Goal: Entertainment & Leisure: Browse casually

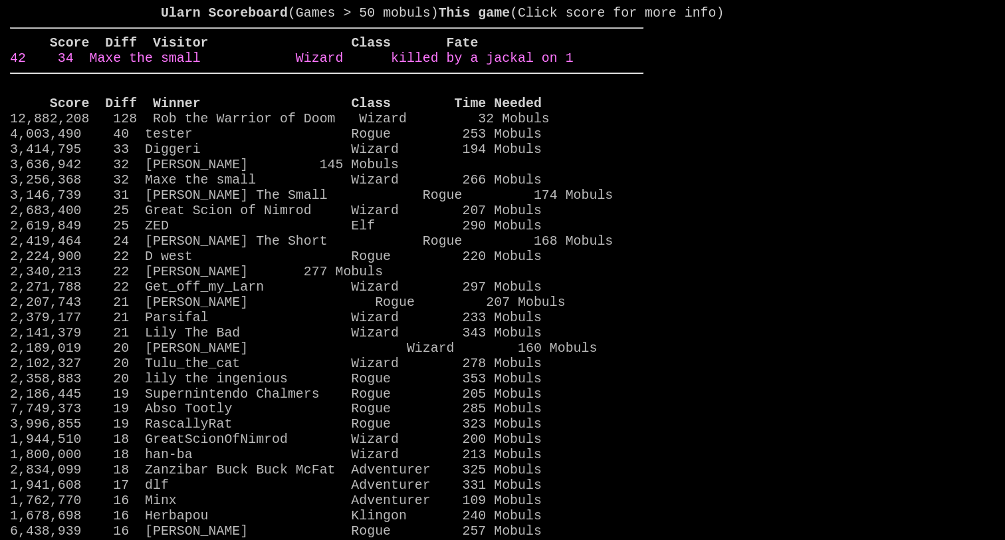
click at [421, 66] on link "42 34 Maxe the small Wizard killed by a jackal on 1" at bounding box center [291, 57] width 563 height 15
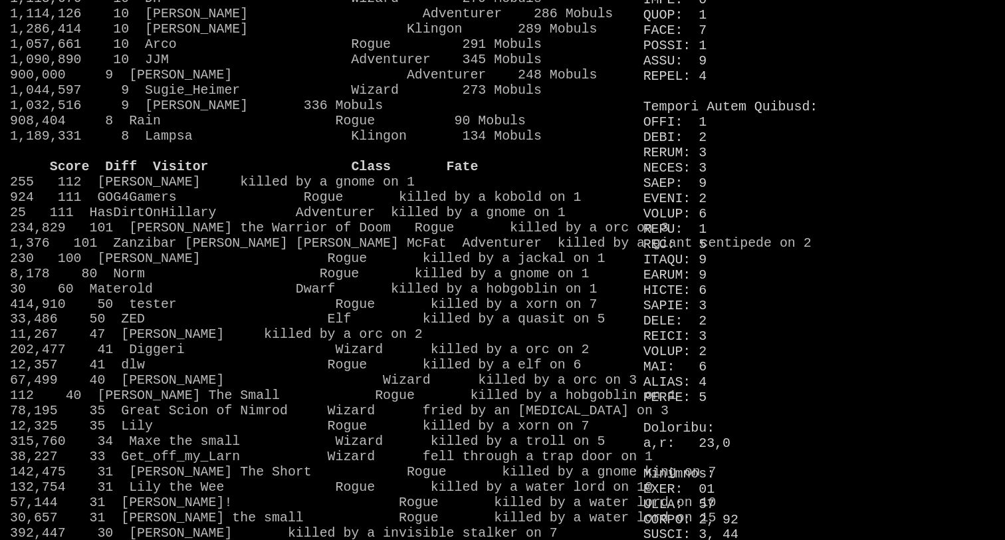
scroll to position [1066, 0]
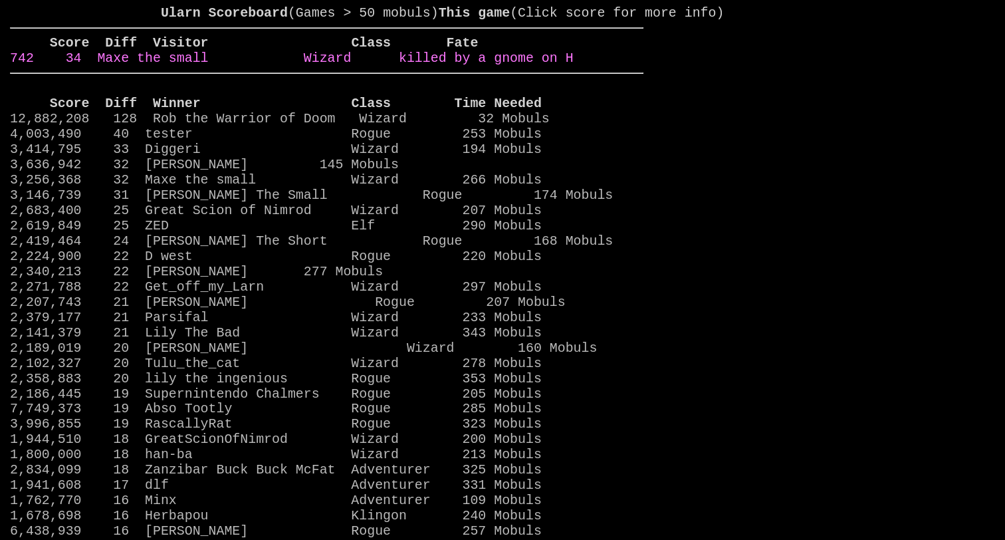
click at [526, 66] on link "742 34 Maxe the small Wizard killed by a gnome on H" at bounding box center [291, 57] width 563 height 15
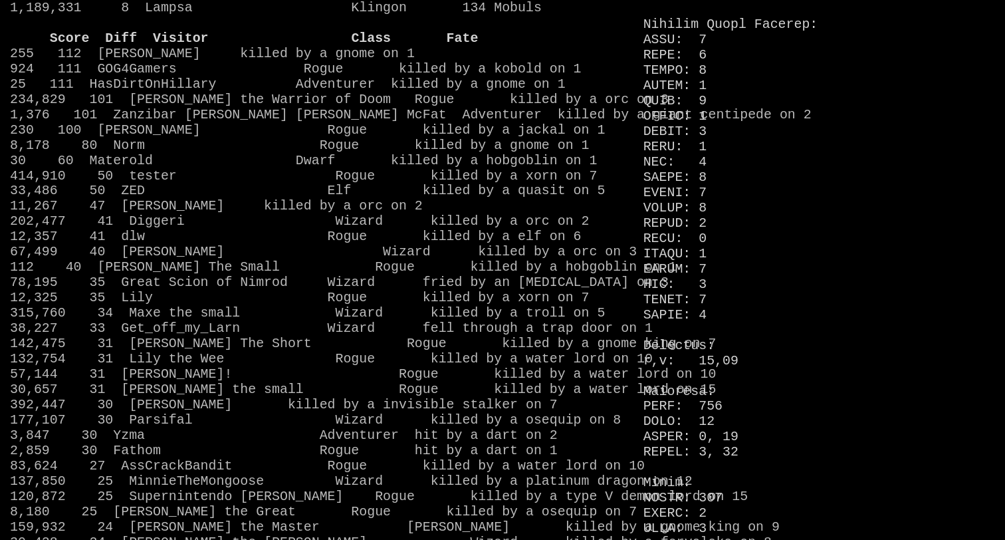
scroll to position [1184, 0]
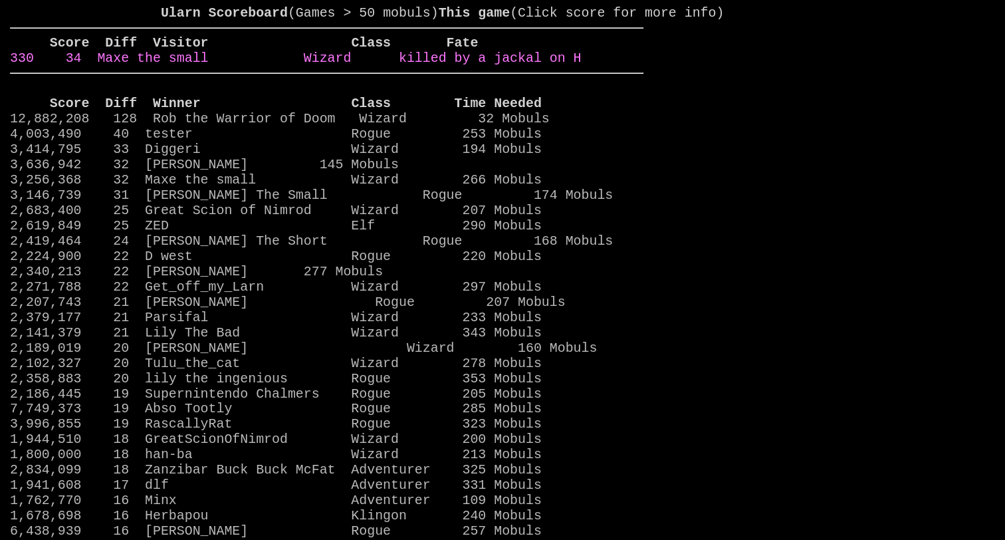
click at [561, 66] on link "330 34 Maxe the small Wizard killed by a jackal on H" at bounding box center [295, 57] width 571 height 15
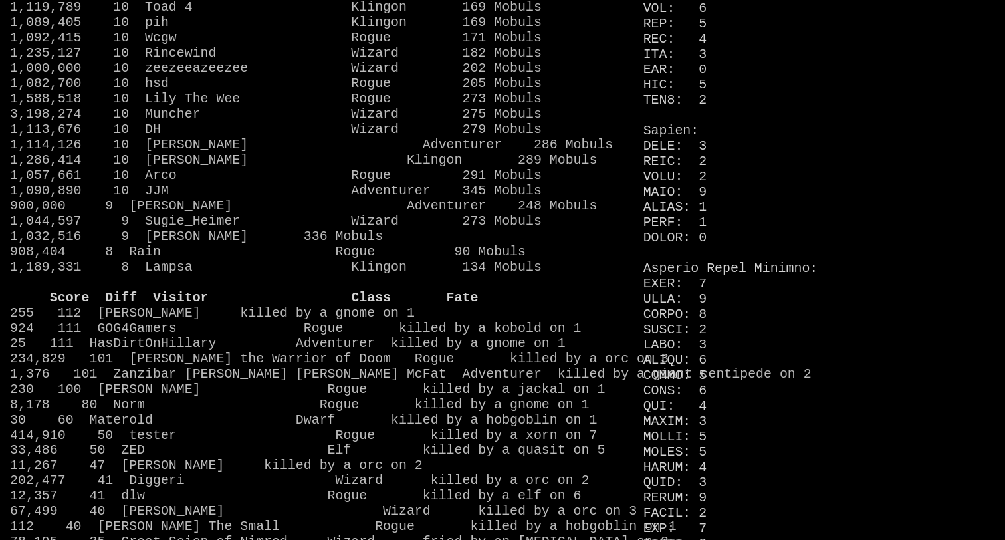
scroll to position [950, 0]
